Goal: Transaction & Acquisition: Purchase product/service

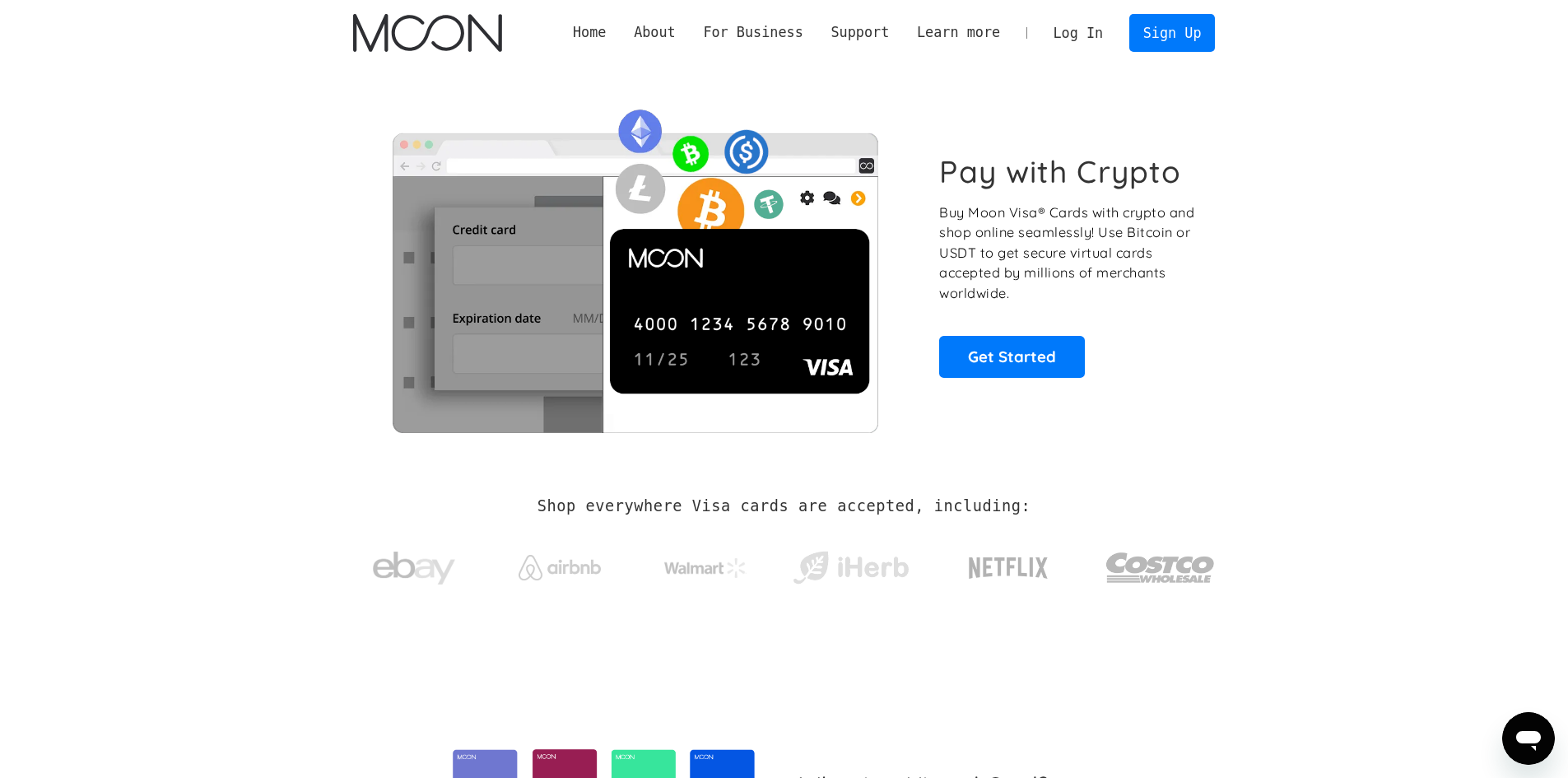
click at [1091, 34] on link "Log In" at bounding box center [1078, 33] width 78 height 36
click at [1077, 32] on link "Log In" at bounding box center [1078, 33] width 78 height 36
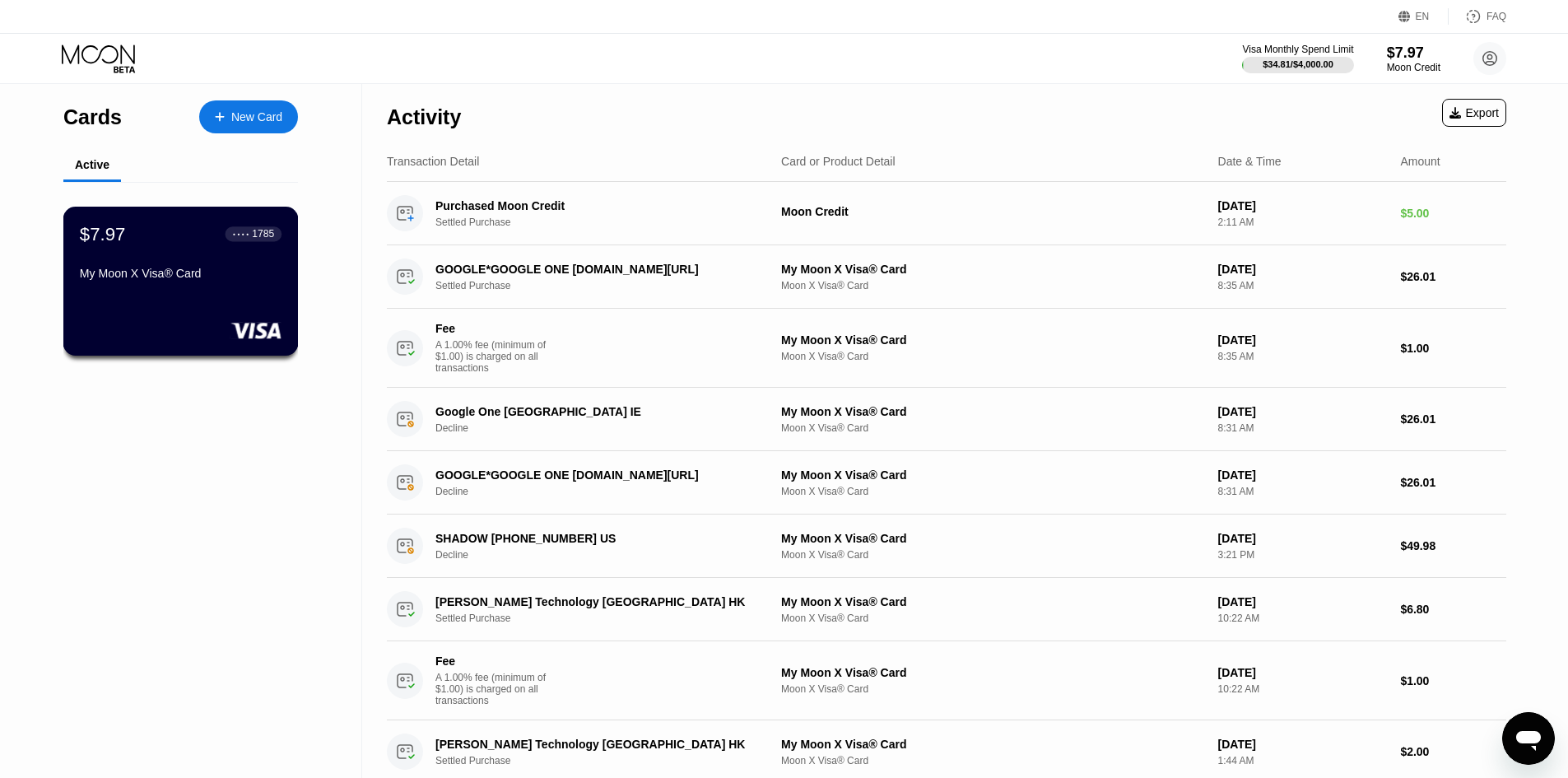
click at [192, 280] on div "My Moon X Visa® Card" at bounding box center [181, 274] width 202 height 13
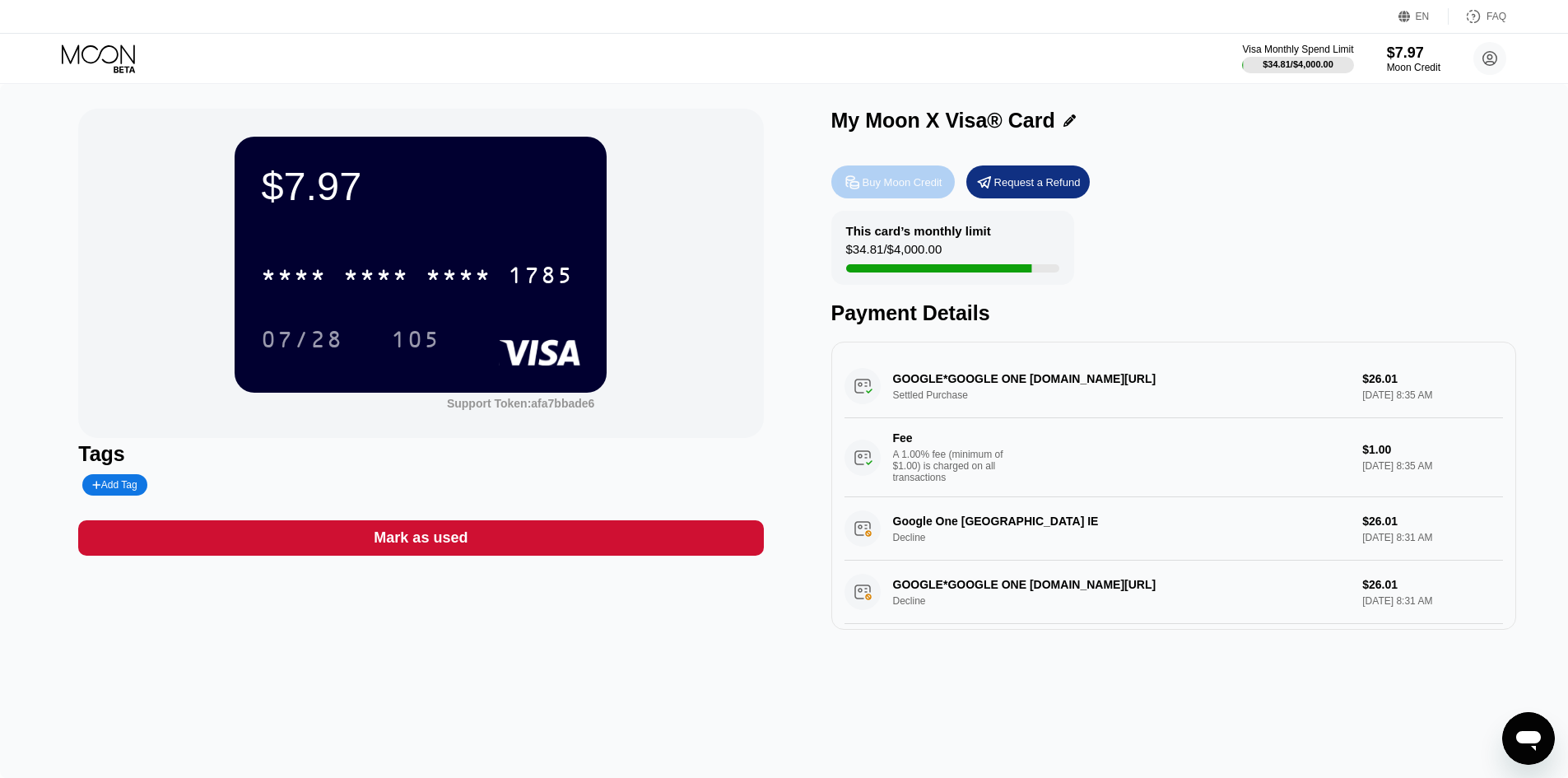
click at [895, 181] on div "Buy Moon Credit" at bounding box center [903, 182] width 80 height 14
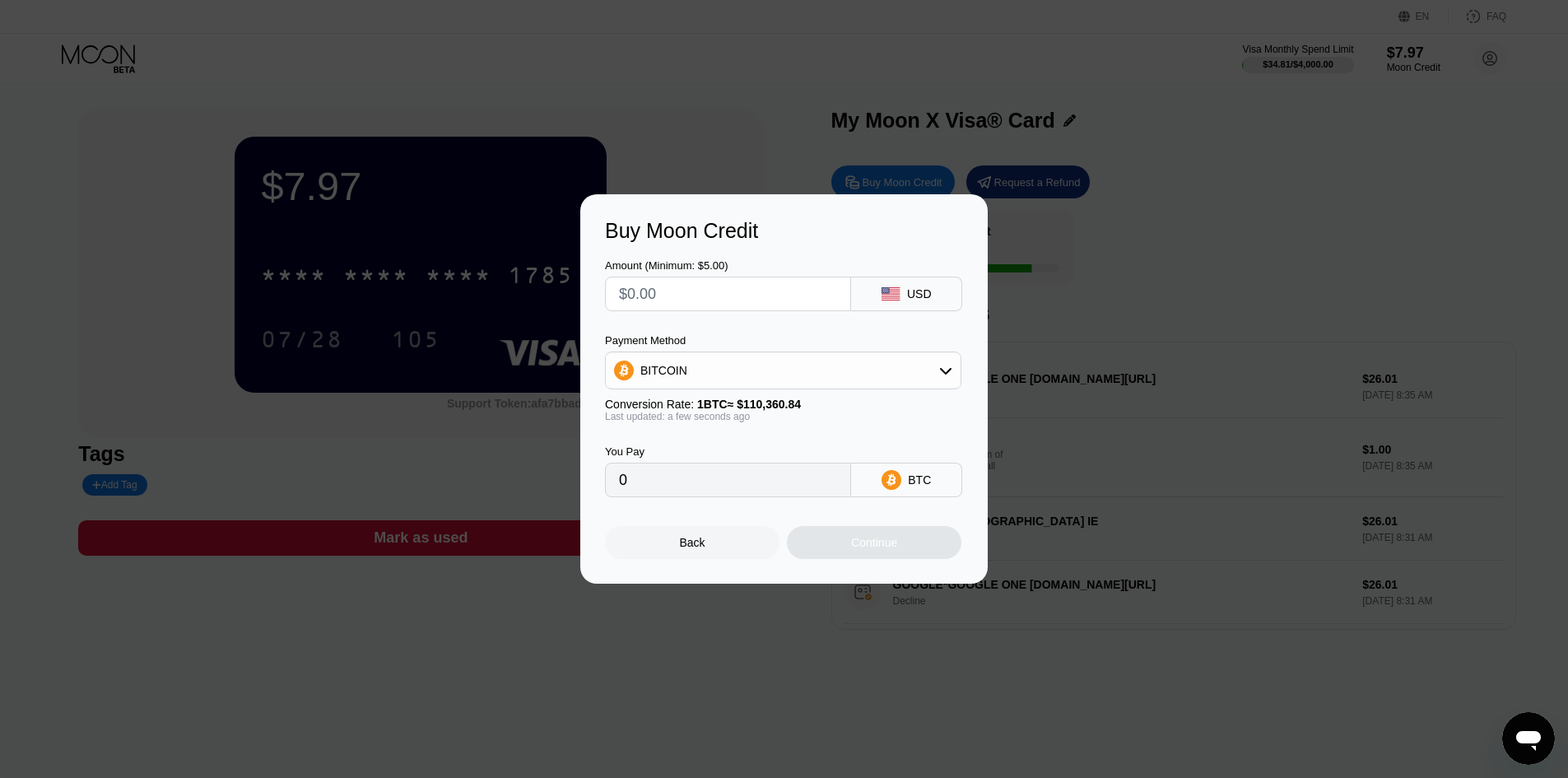
click at [654, 289] on input "text" at bounding box center [728, 293] width 218 height 33
type input "$5"
type input "0.00004531"
type input "$5"
click at [946, 357] on div "BITCOIN" at bounding box center [783, 370] width 355 height 33
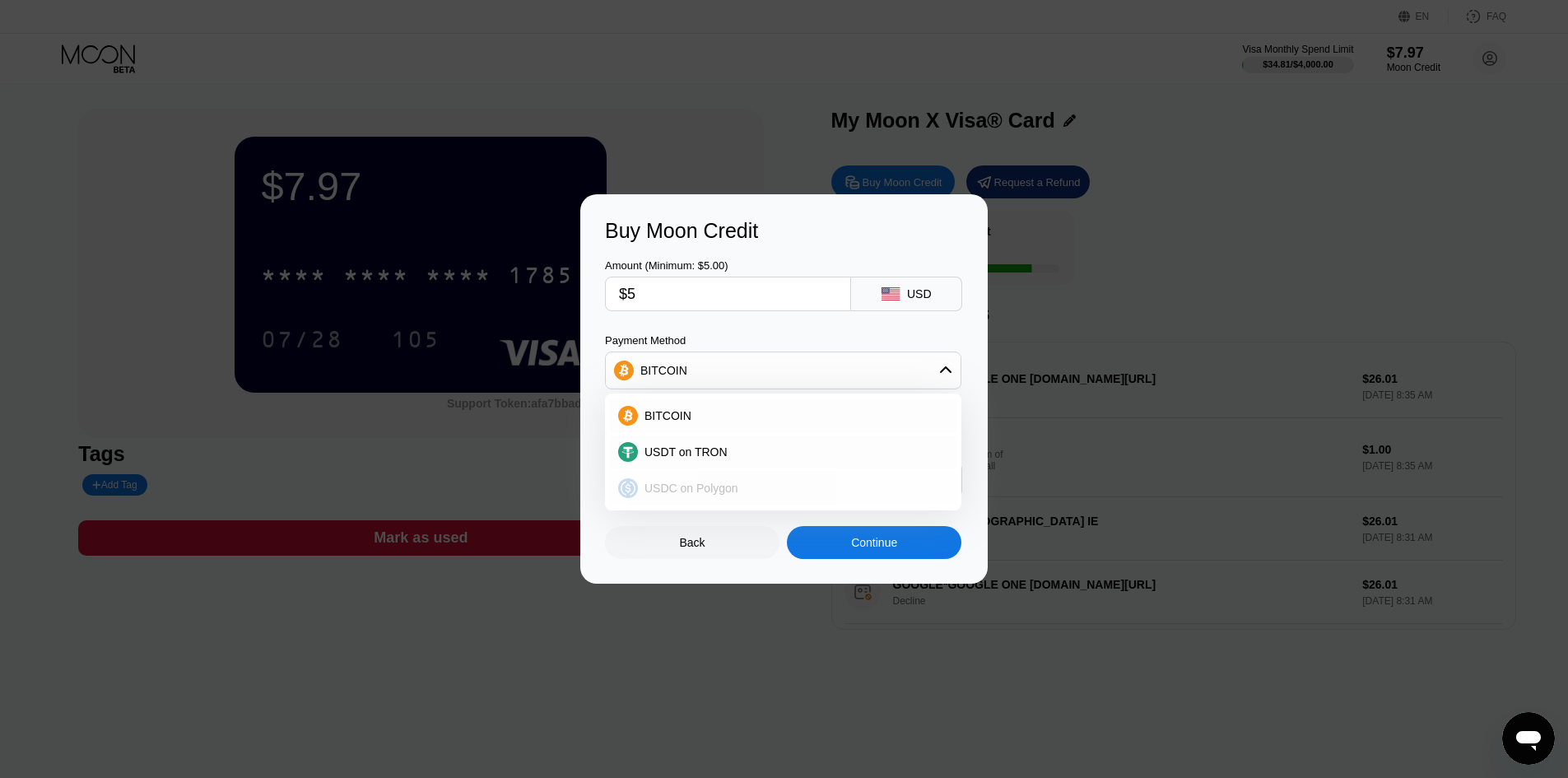
click at [814, 487] on div "USDC on Polygon" at bounding box center [794, 488] width 310 height 13
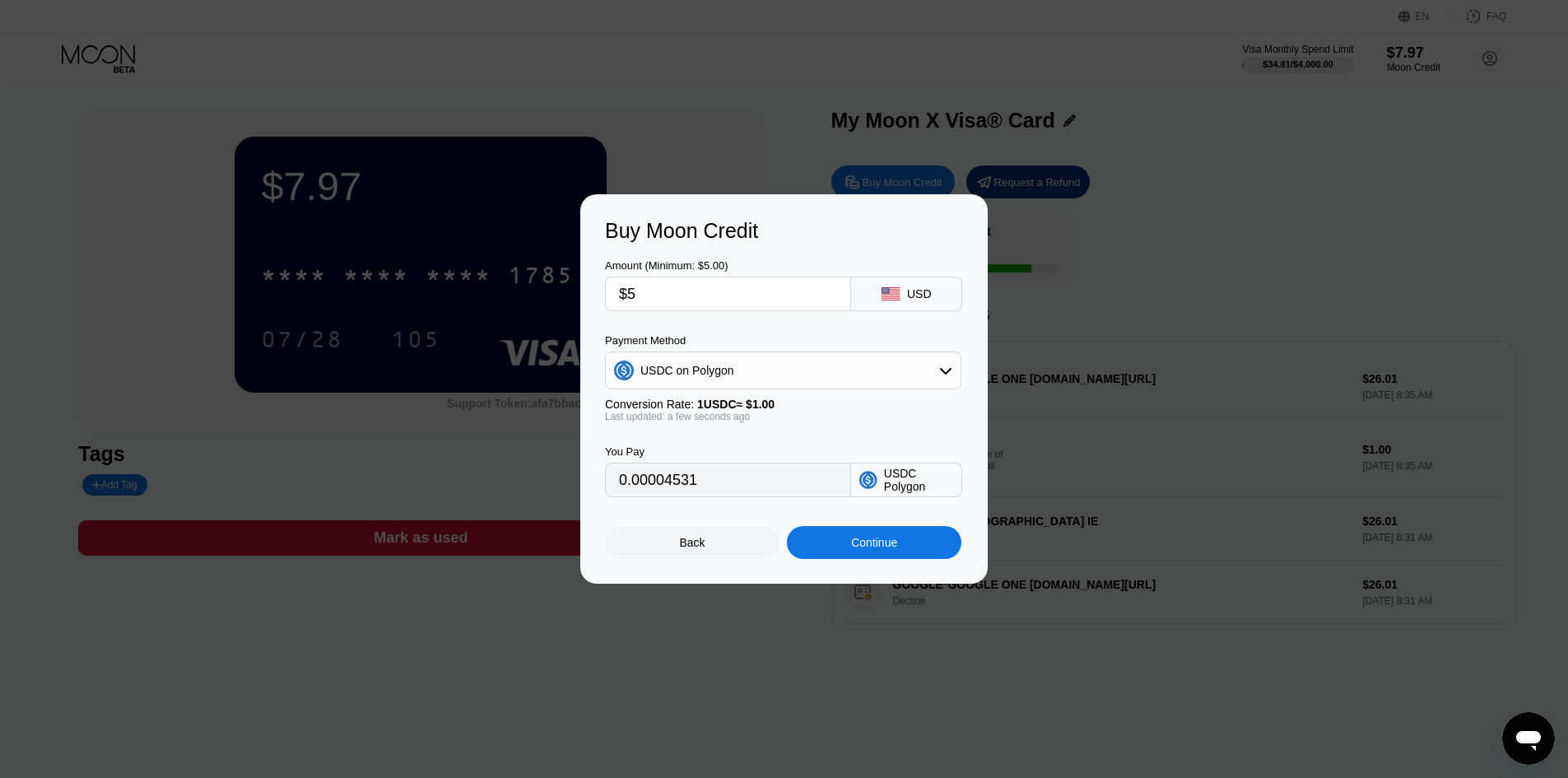
type input "5.00000000"
click at [860, 549] on div "Continue" at bounding box center [874, 543] width 46 height 13
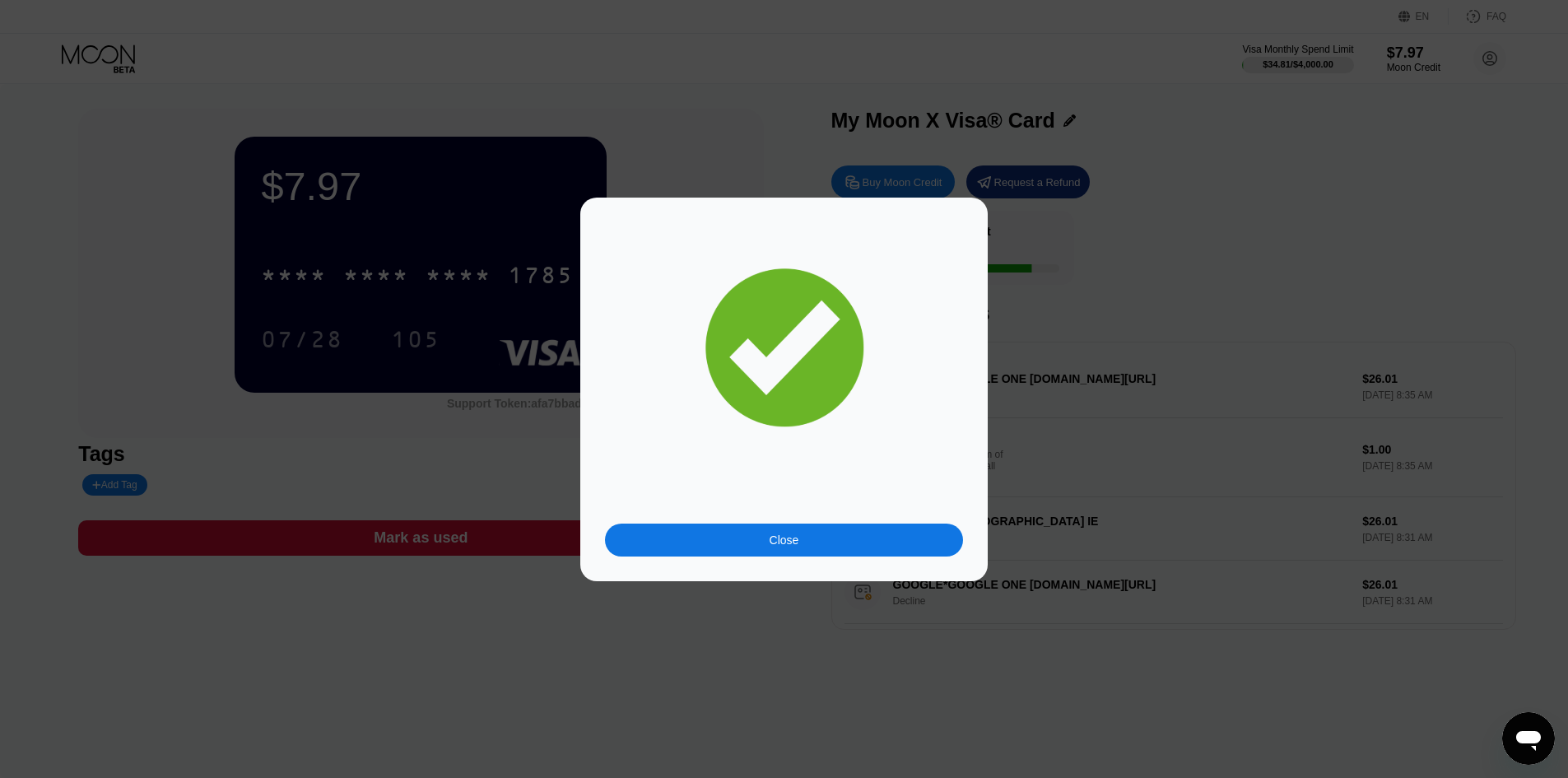
click at [766, 531] on div "Close" at bounding box center [784, 539] width 358 height 33
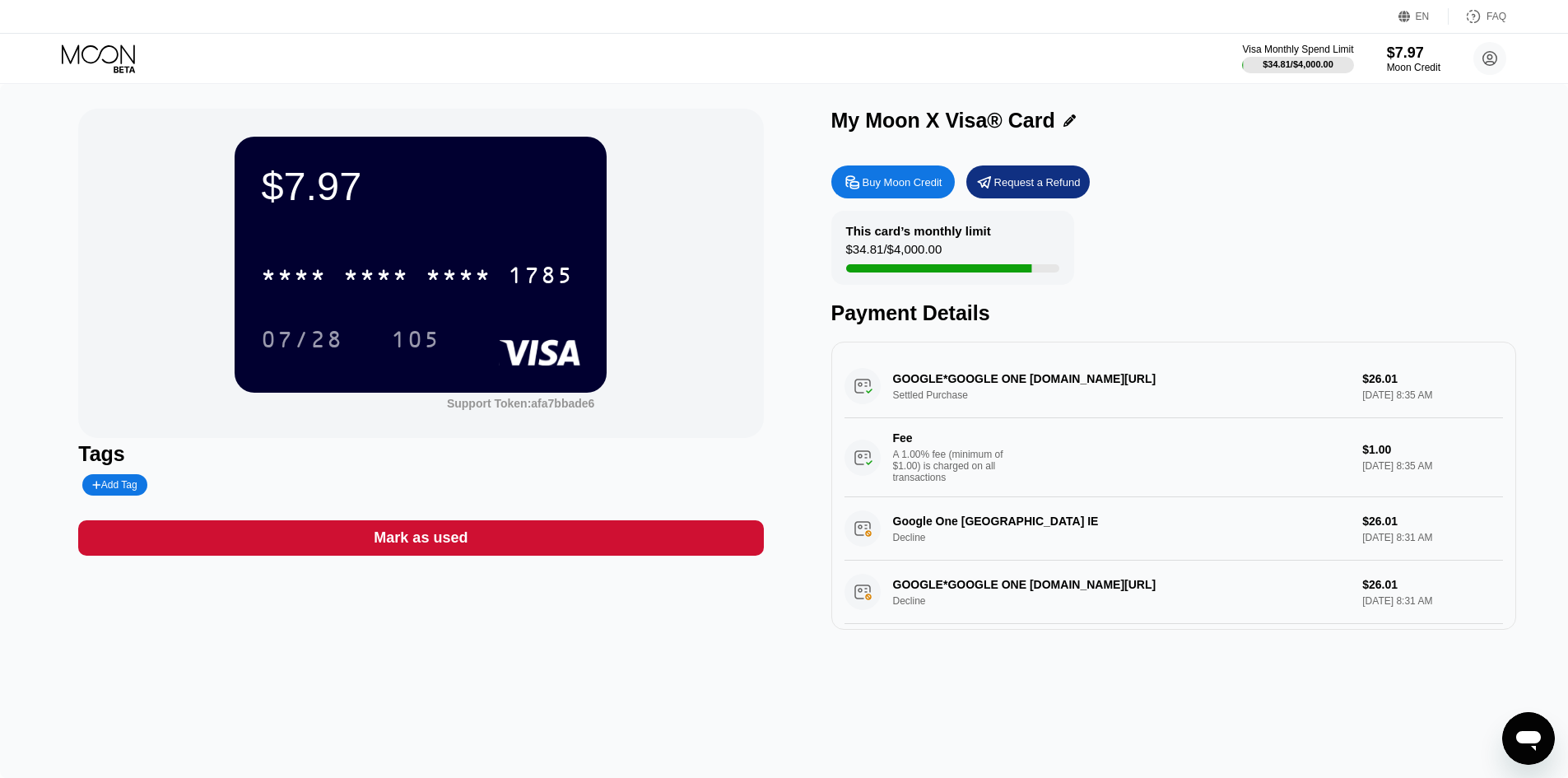
click at [283, 200] on div "$7.97" at bounding box center [421, 185] width 320 height 46
click at [365, 210] on div "$7.97" at bounding box center [421, 185] width 320 height 46
click at [97, 53] on icon at bounding box center [100, 58] width 77 height 29
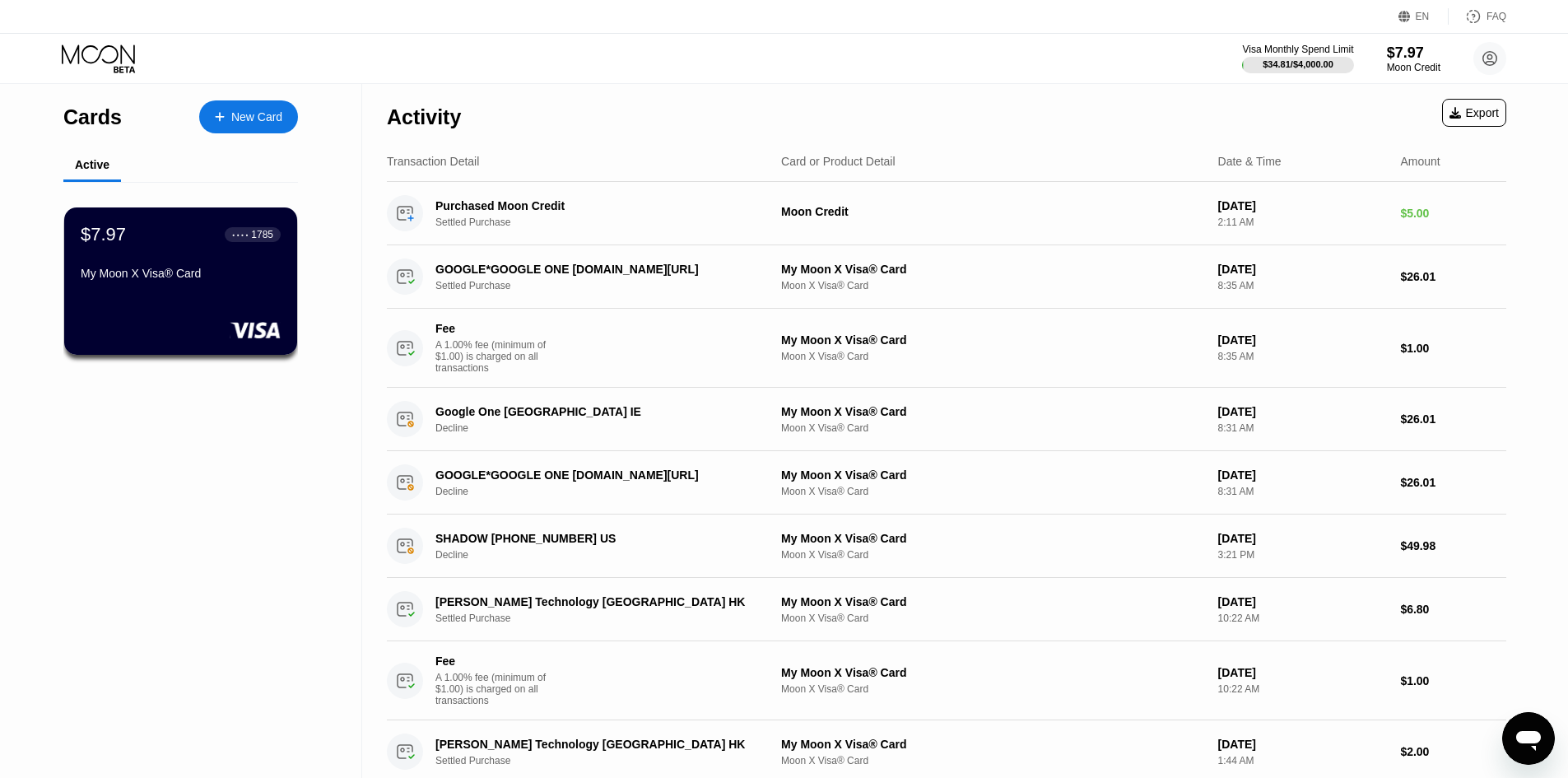
click at [223, 286] on div "My Moon X Visa® Card" at bounding box center [181, 277] width 200 height 20
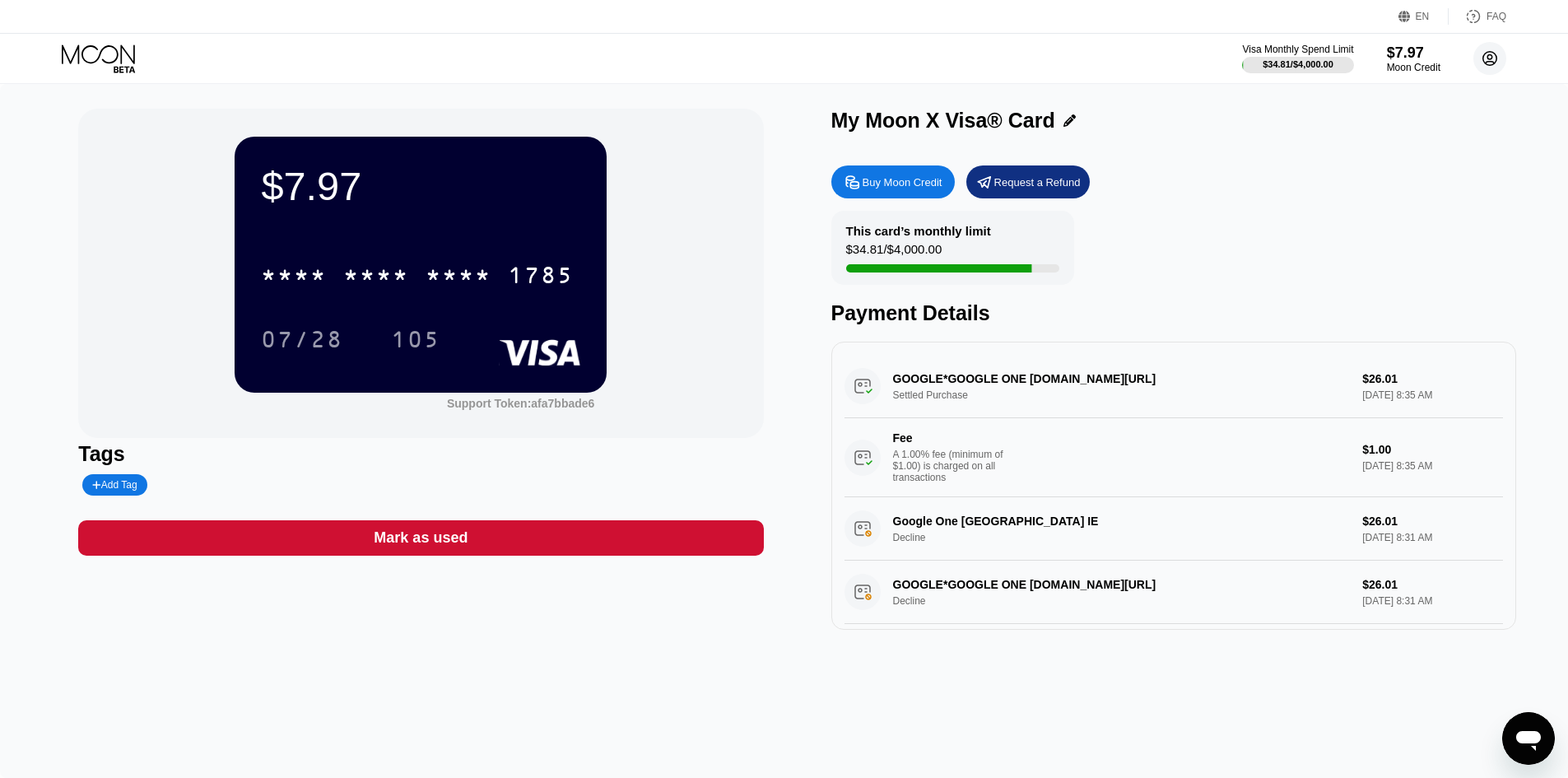
click at [1494, 61] on circle at bounding box center [1490, 58] width 33 height 33
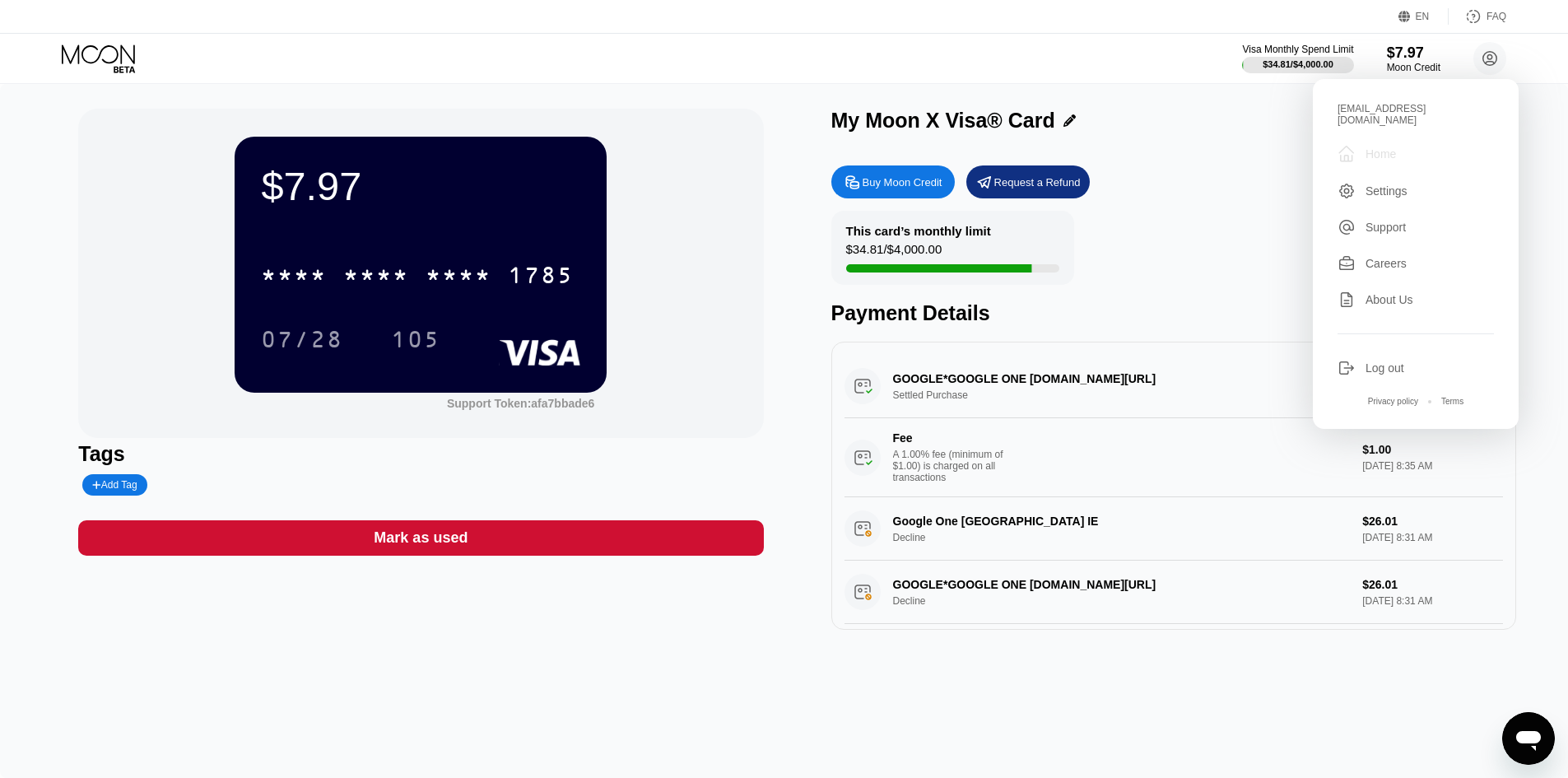
click at [1381, 148] on div "Home" at bounding box center [1381, 154] width 31 height 13
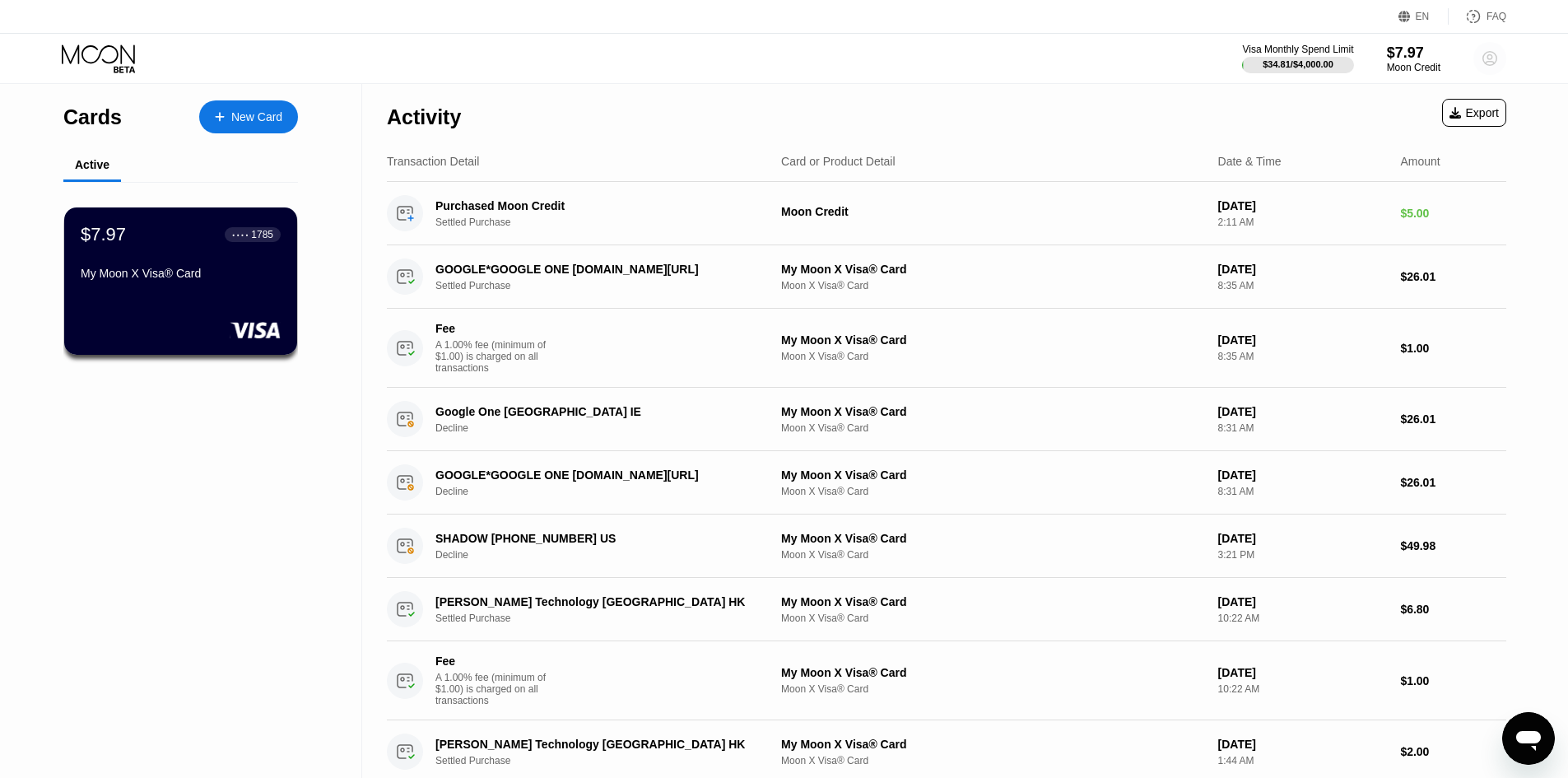
click at [1496, 63] on circle at bounding box center [1490, 58] width 33 height 33
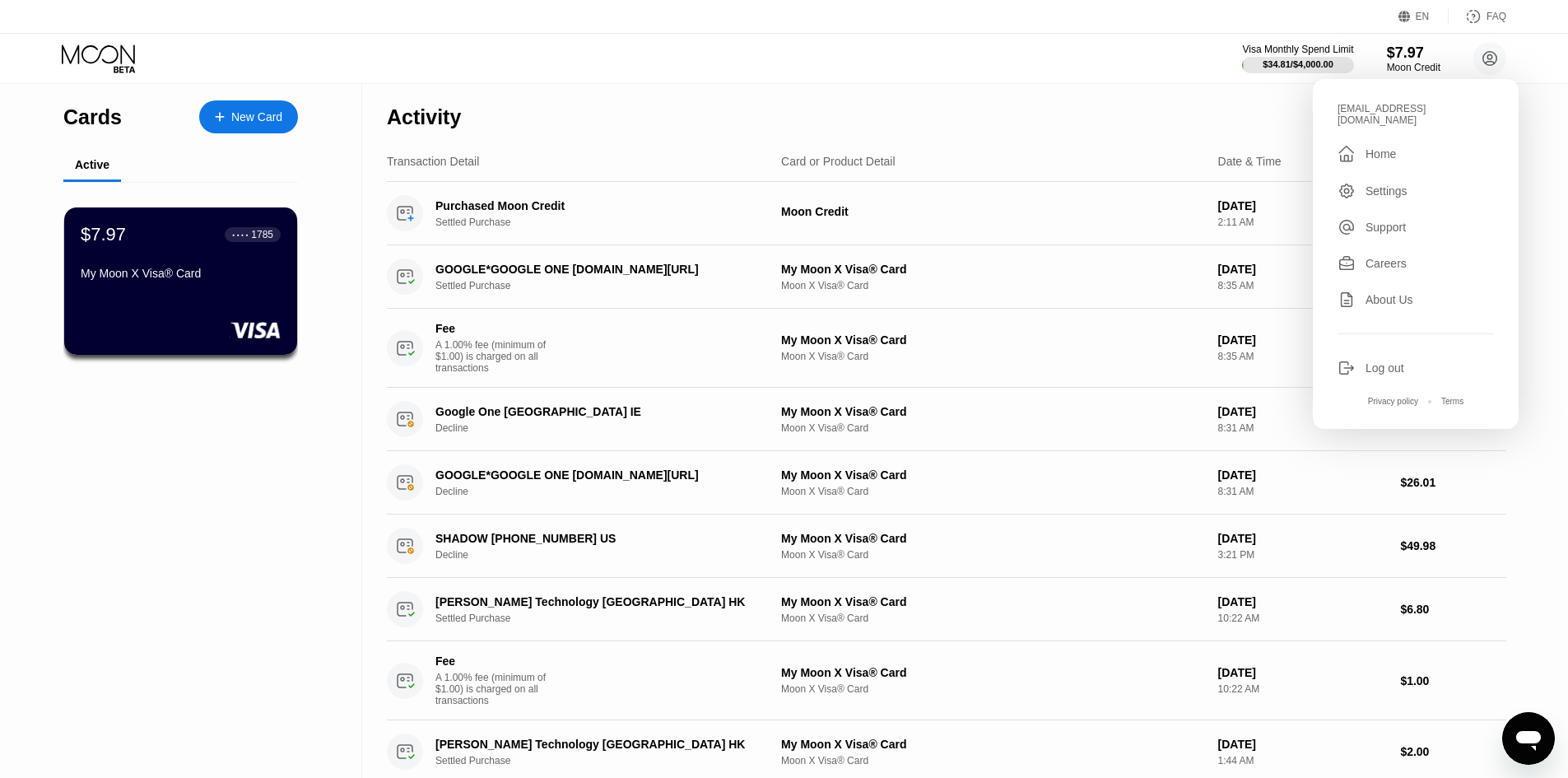
click at [1394, 184] on div "Settings" at bounding box center [1387, 191] width 42 height 13
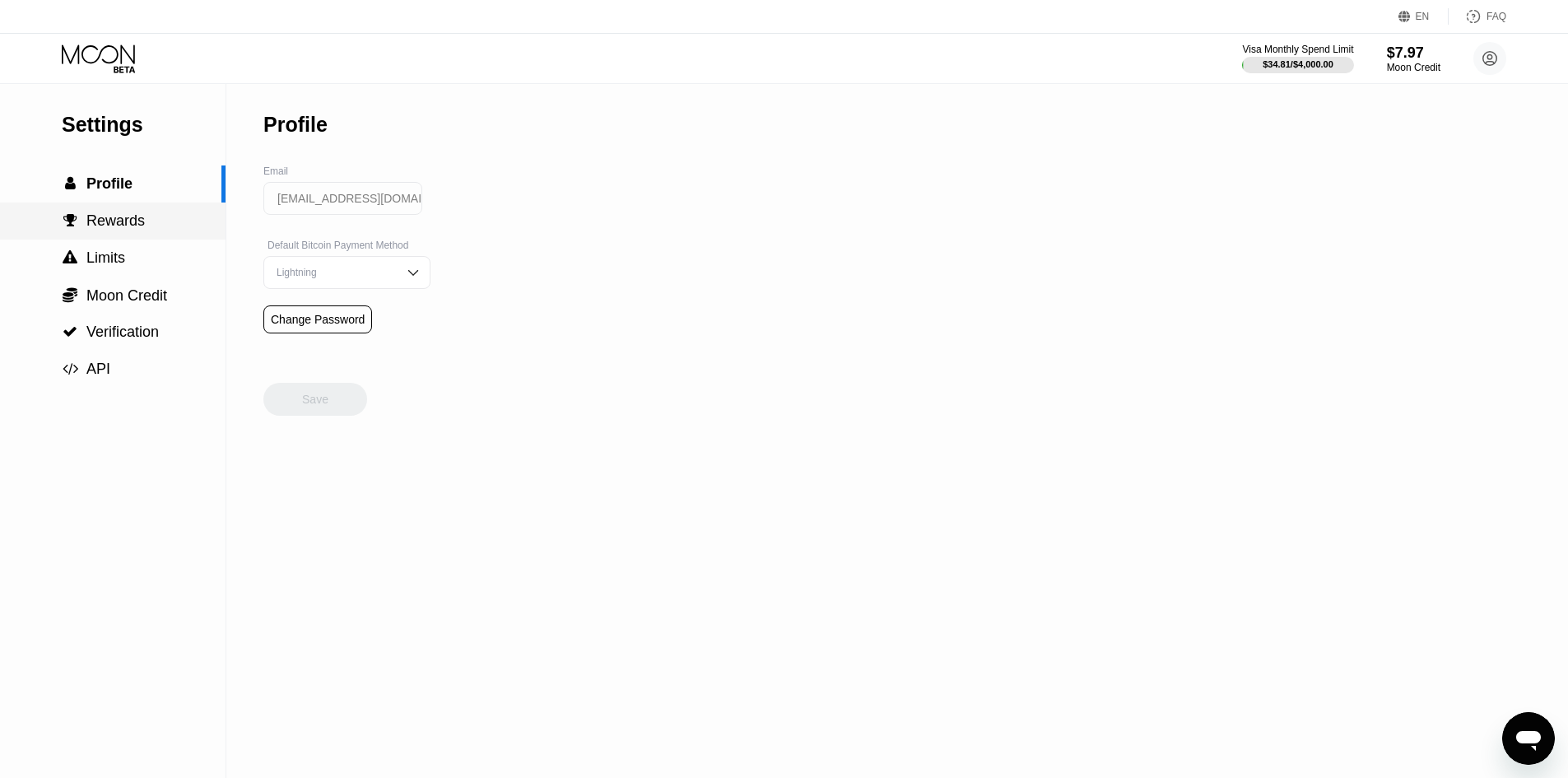
click at [120, 229] on span "Rewards" at bounding box center [116, 221] width 58 height 17
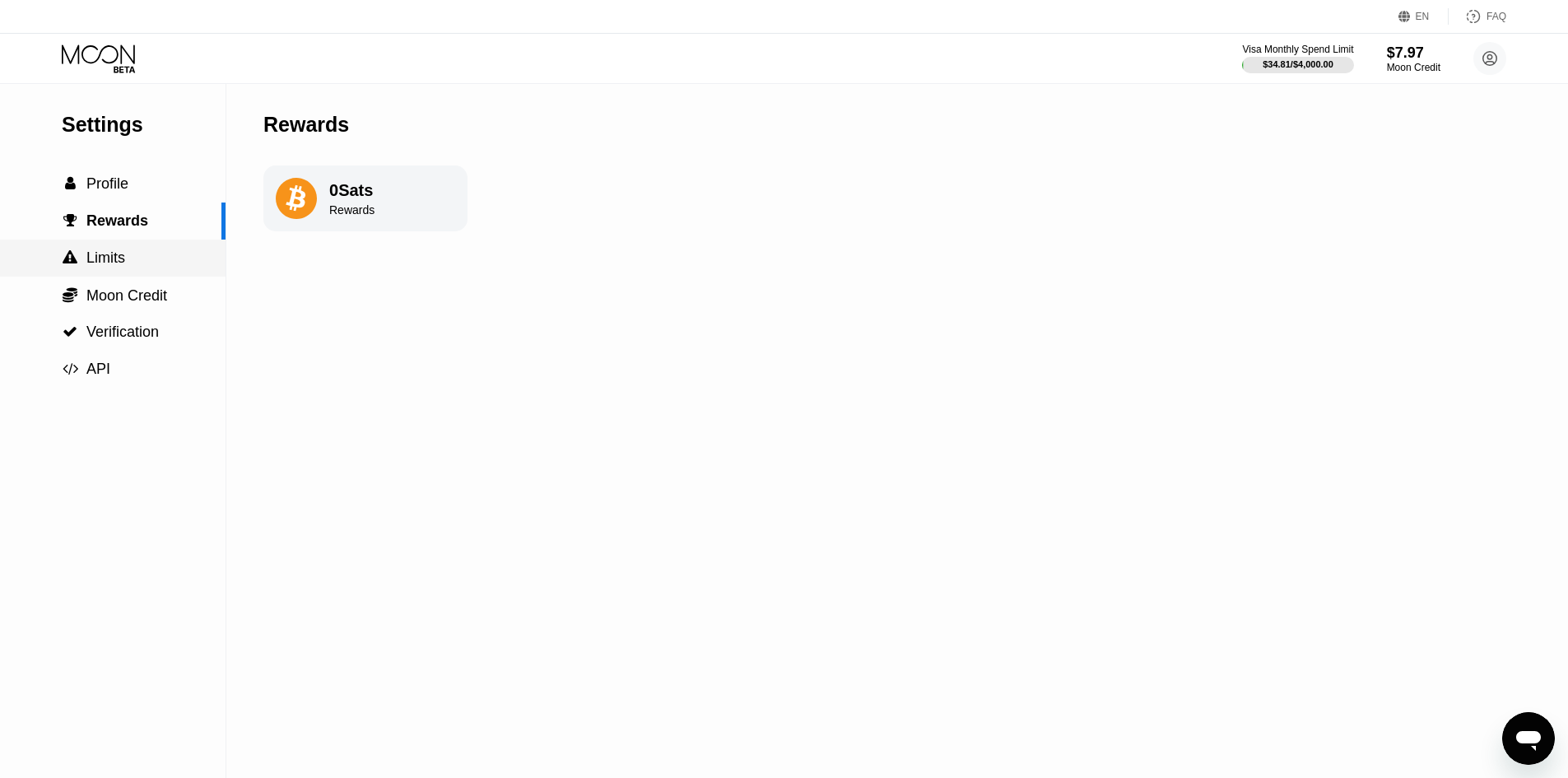
click at [120, 255] on span "Limits" at bounding box center [106, 258] width 38 height 17
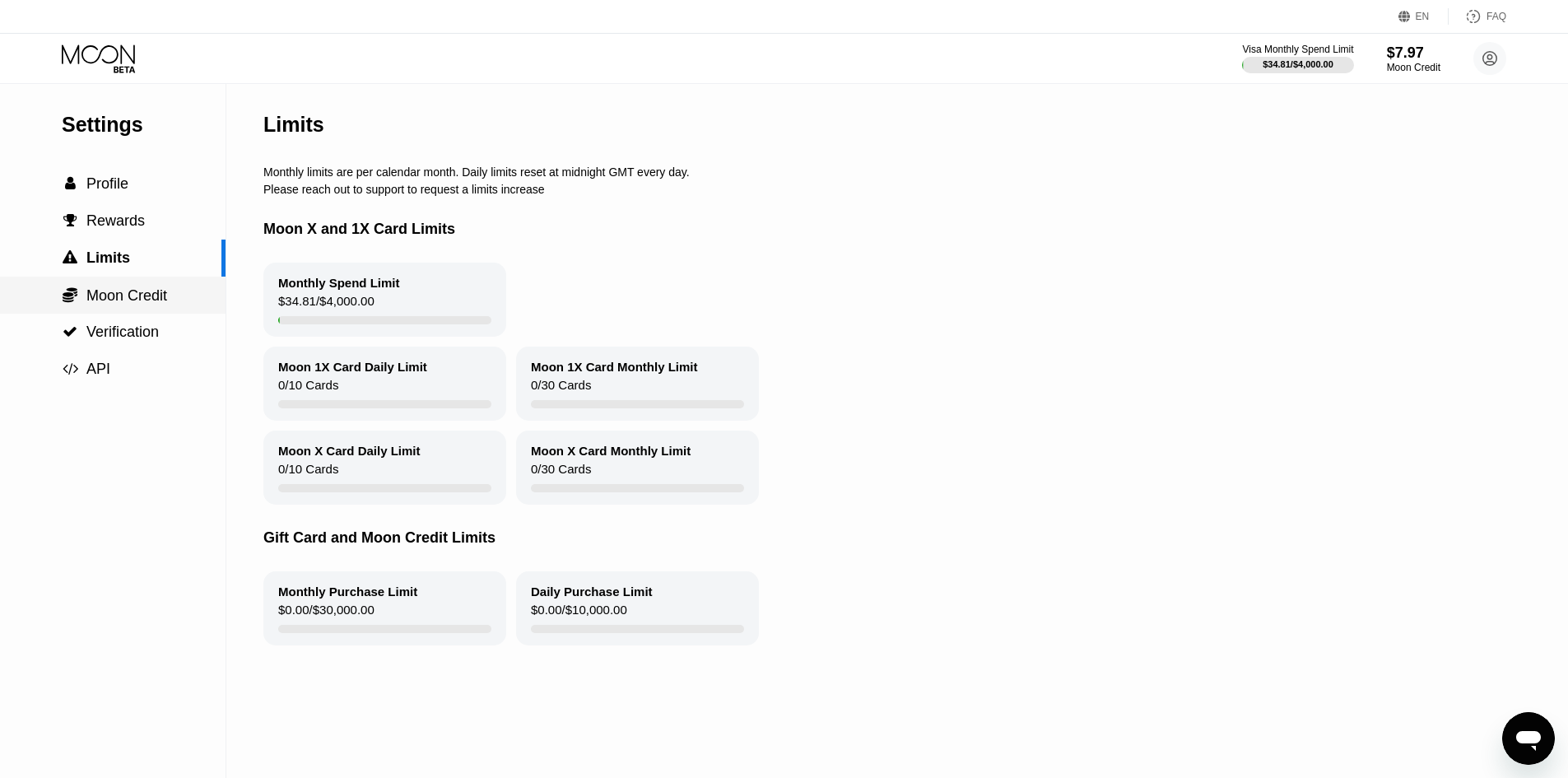
click at [123, 297] on span "Moon Credit" at bounding box center [127, 296] width 81 height 17
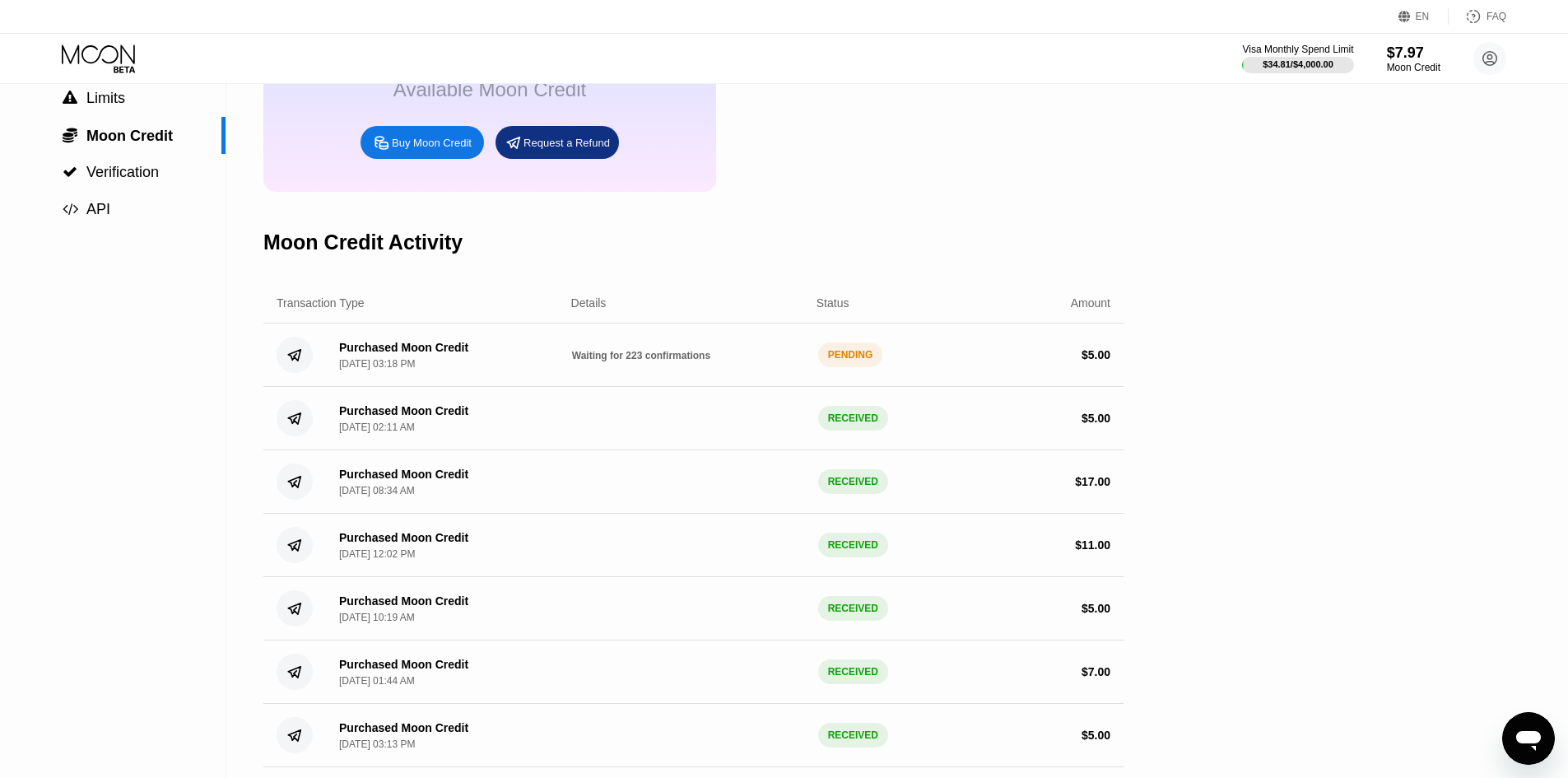
scroll to position [164, 0]
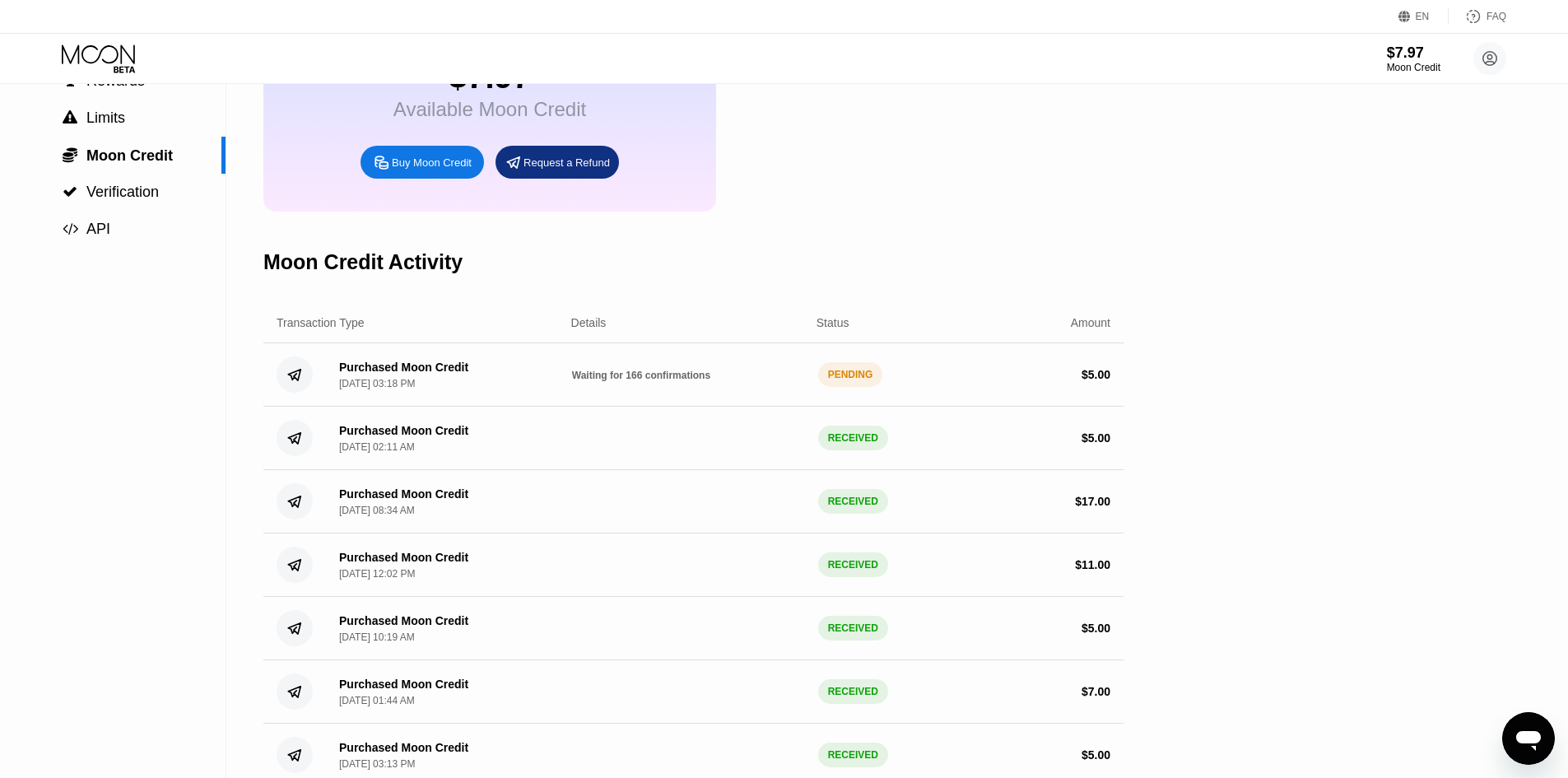
scroll to position [164, 0]
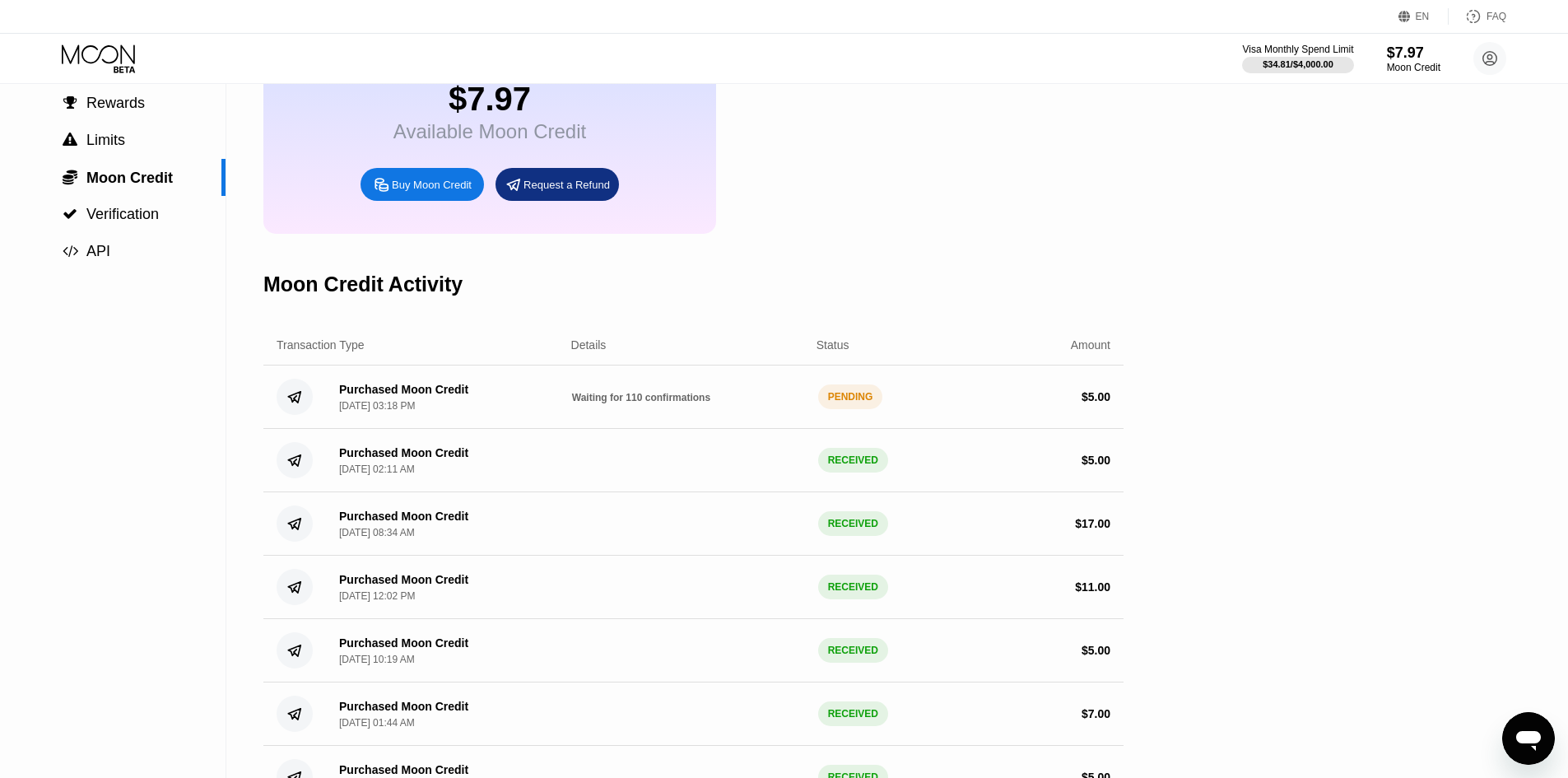
scroll to position [164, 0]
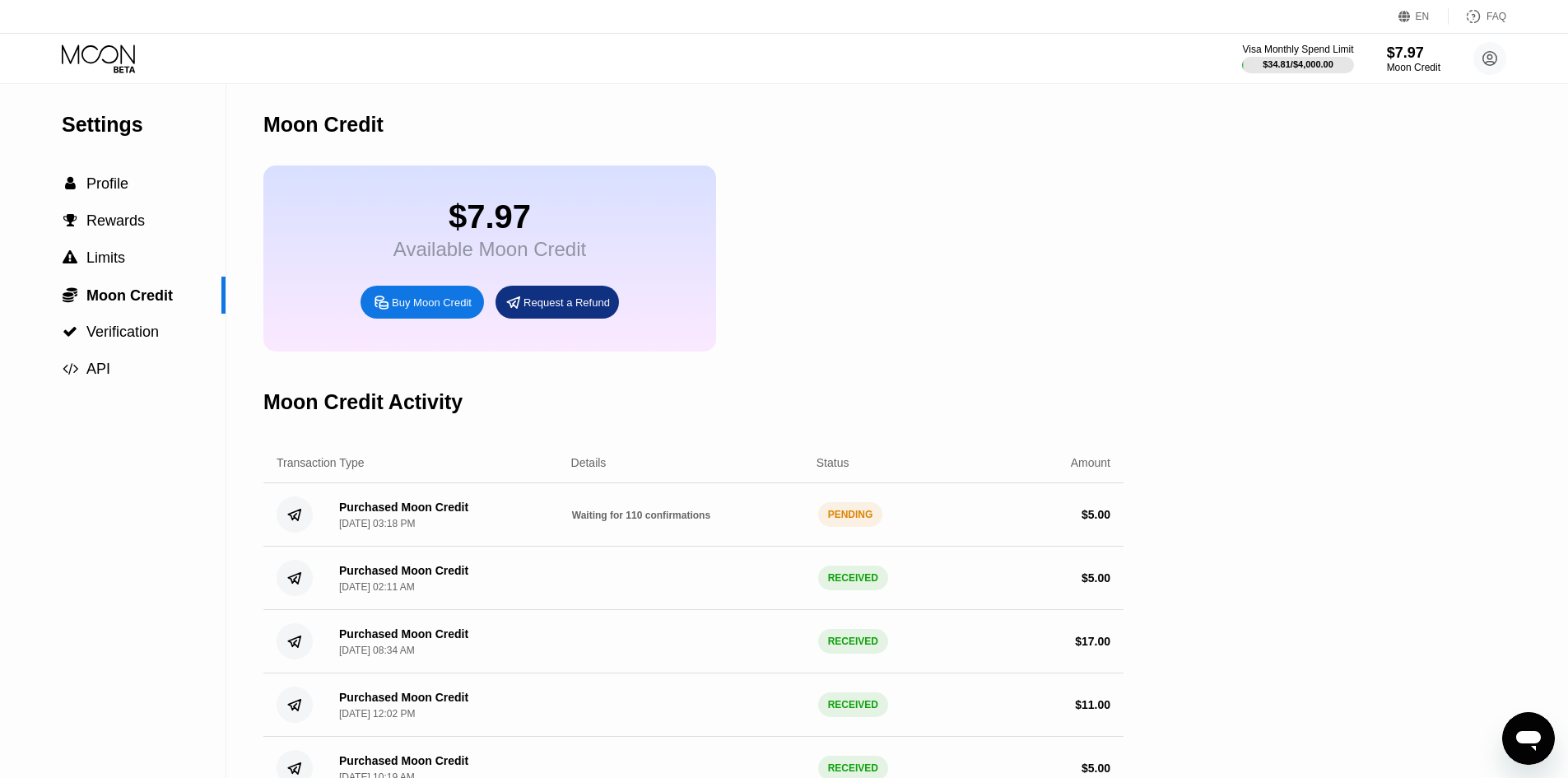
click at [229, 222] on div "Settings  Profile  Rewards  Limits  Moon Credit  Verification  API Moon C…" at bounding box center [784, 569] width 1568 height 970
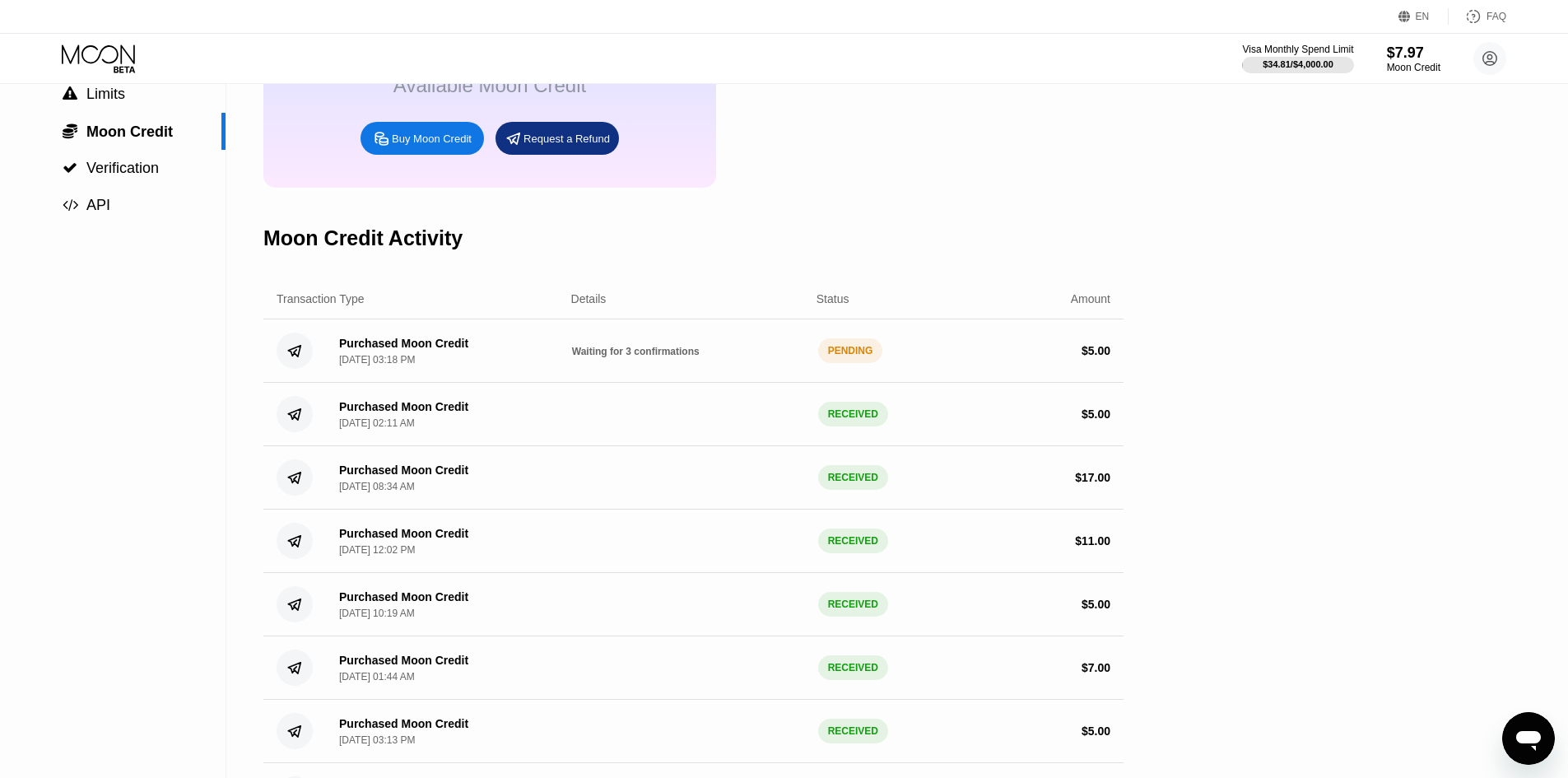
scroll to position [164, 0]
click at [222, 369] on div "Settings  Profile  Rewards  Limits  Moon Credit  Verification  API" at bounding box center [113, 404] width 226 height 970
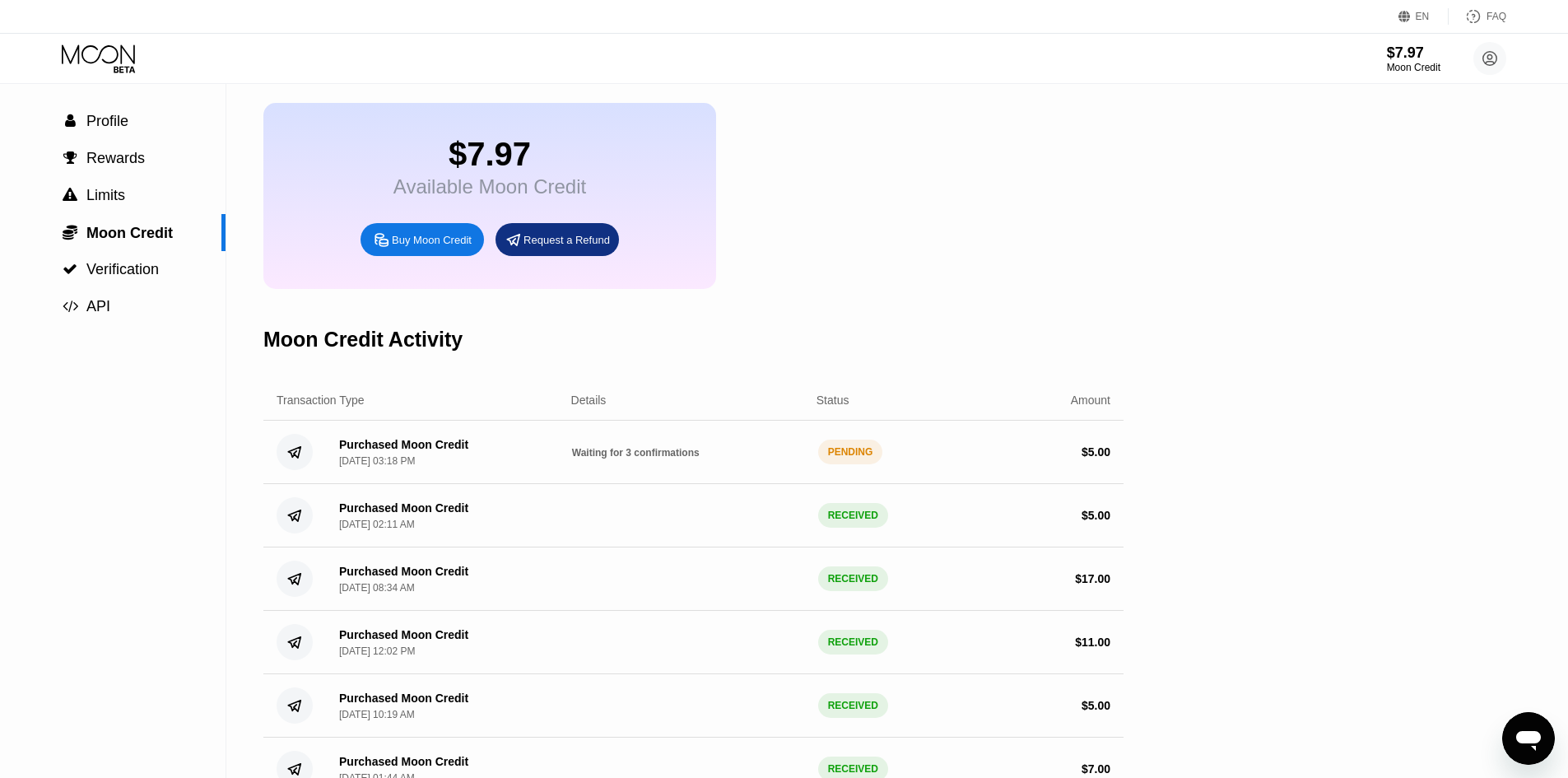
scroll to position [164, 0]
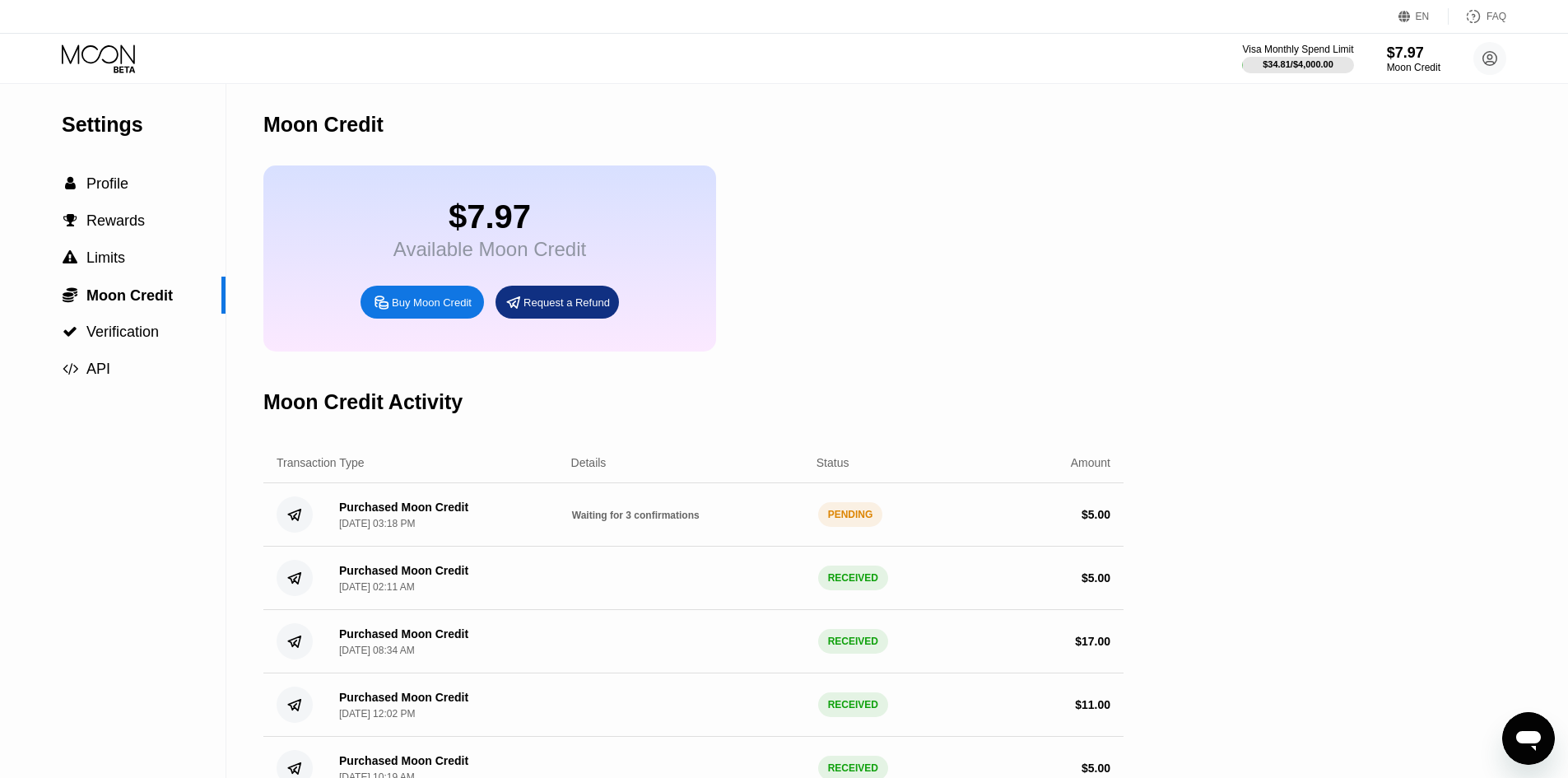
scroll to position [83, 0]
click at [224, 457] on div "Settings  Profile  Rewards  Limits  Moon Credit  Verification  API" at bounding box center [113, 569] width 226 height 970
